Goal: Task Accomplishment & Management: Complete application form

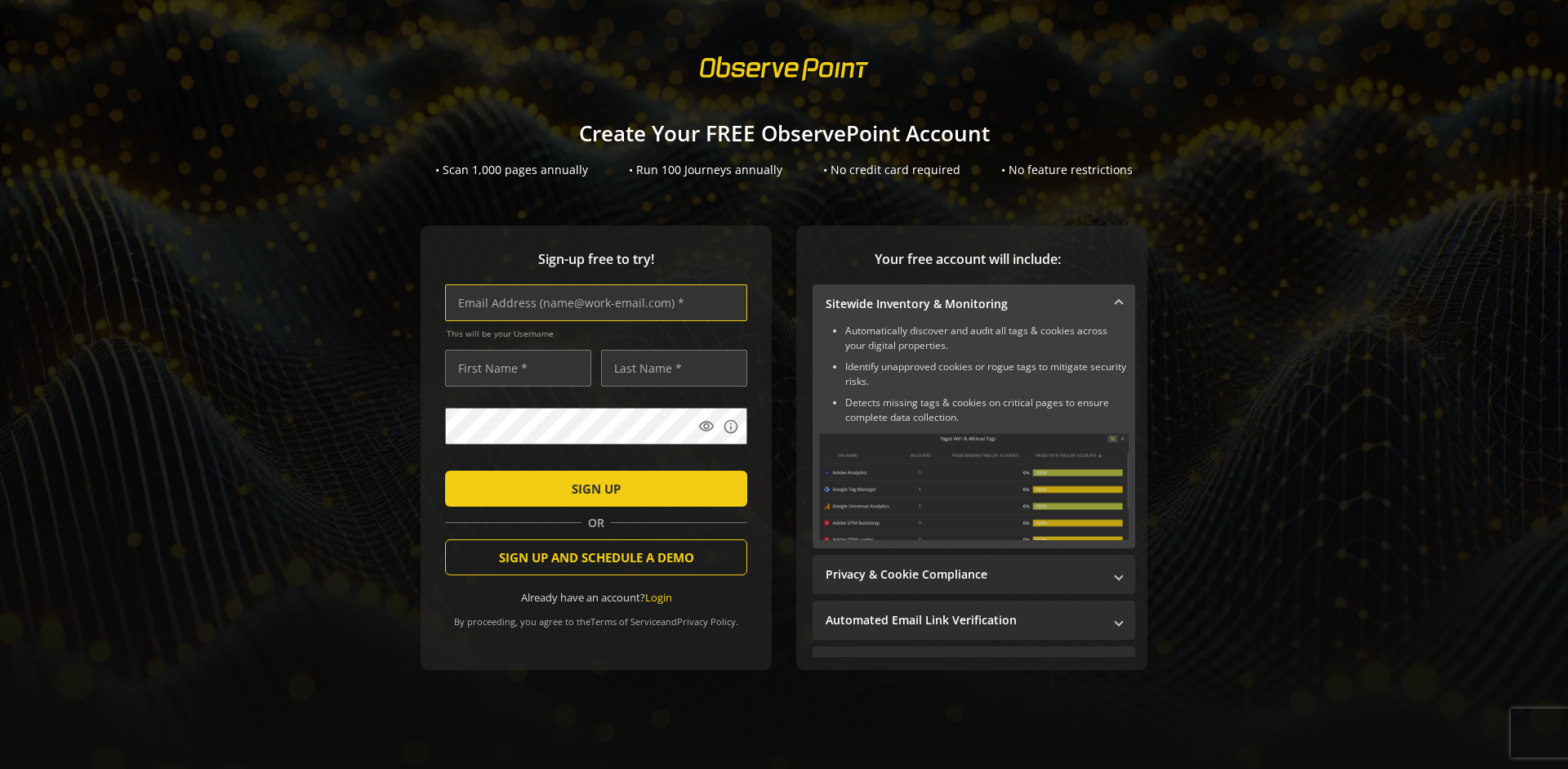
click at [592, 302] on input "text" at bounding box center [596, 302] width 302 height 36
type input "[EMAIL_ADDRESS][DOMAIN_NAME]"
click at [514, 368] on input "text" at bounding box center [518, 368] width 146 height 36
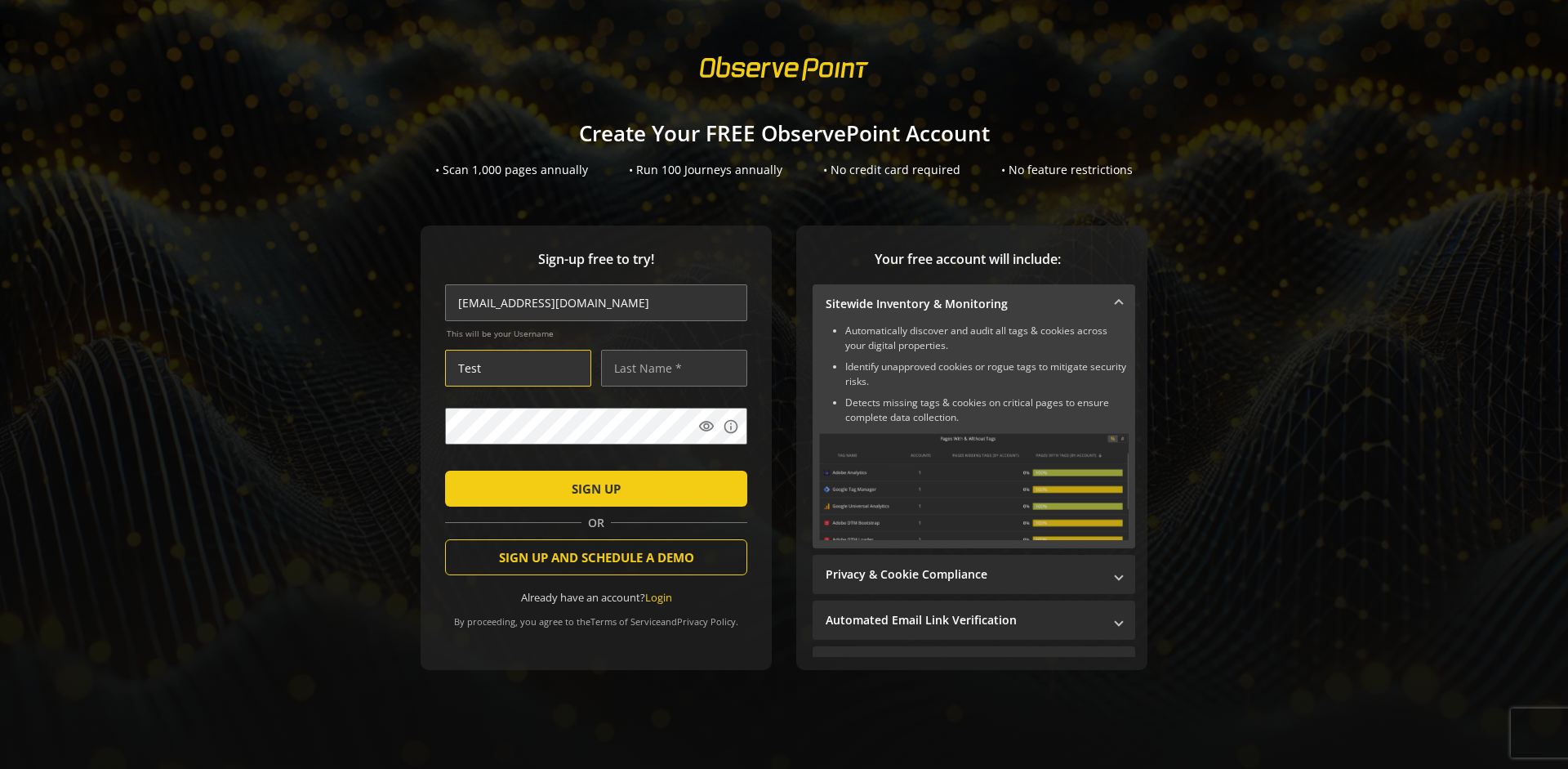
type input "Test"
click at [670, 368] on input "text" at bounding box center [675, 368] width 146 height 36
type input "Test"
click at [592, 487] on span "SIGN UP" at bounding box center [596, 487] width 49 height 29
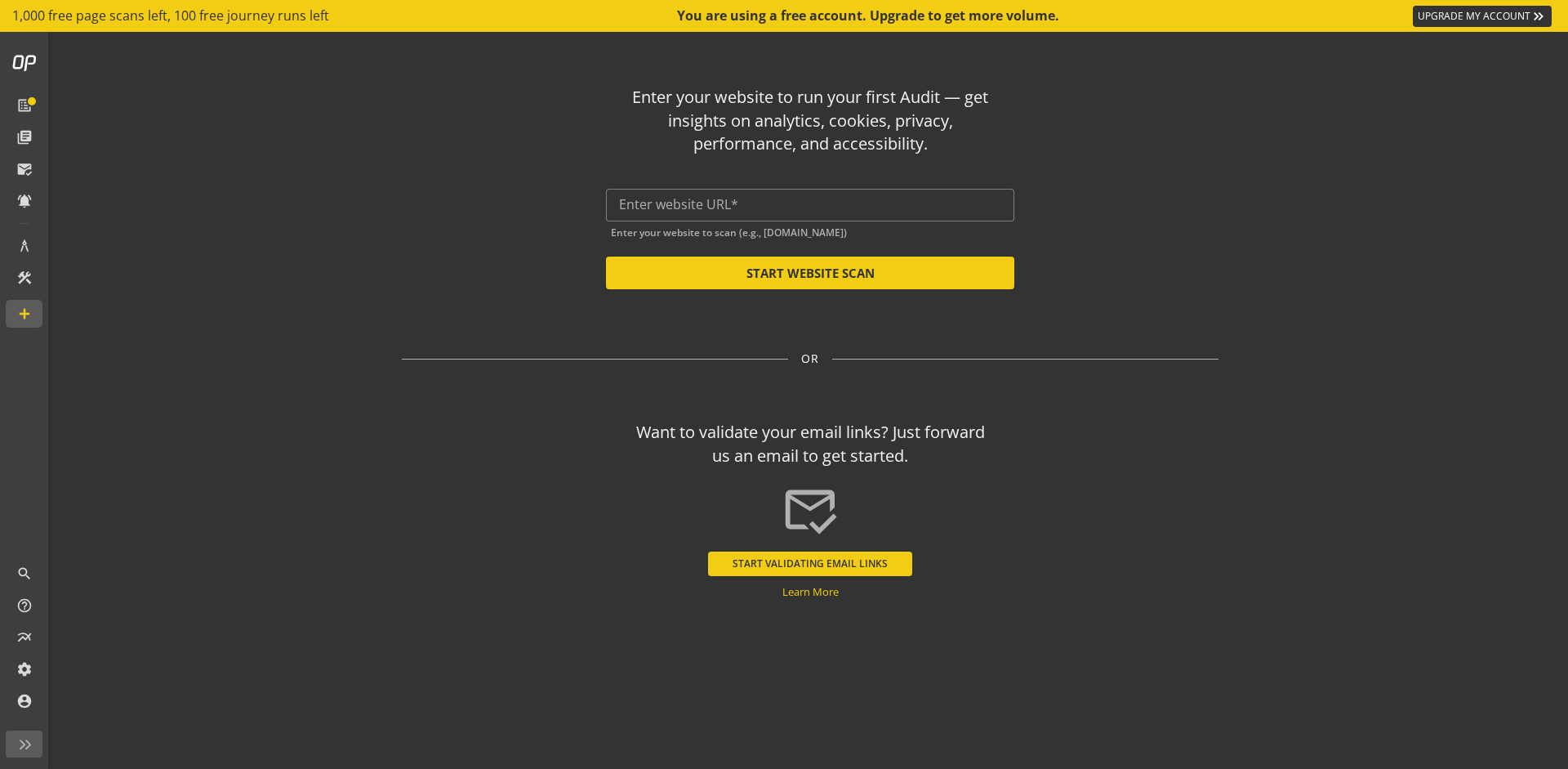
click at [810, 563] on button "START VALIDATING EMAIL LINKS" at bounding box center [810, 563] width 204 height 24
